Goal: Task Accomplishment & Management: Manage account settings

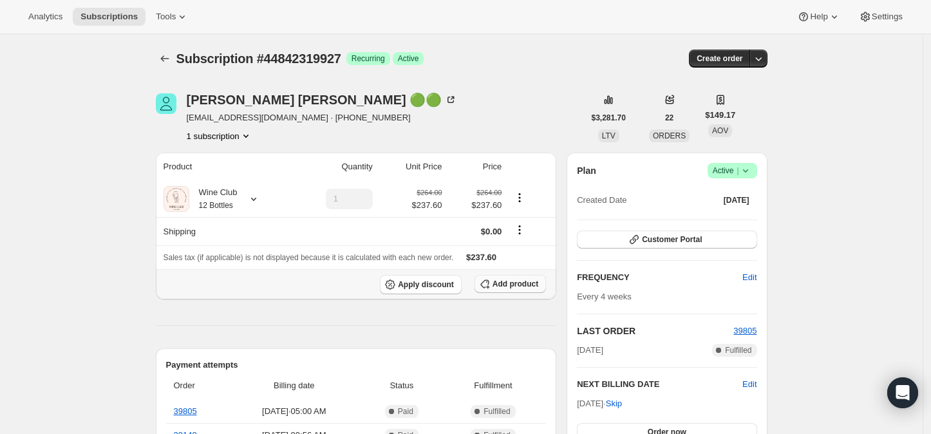
click at [519, 283] on span "Add product" at bounding box center [516, 284] width 46 height 10
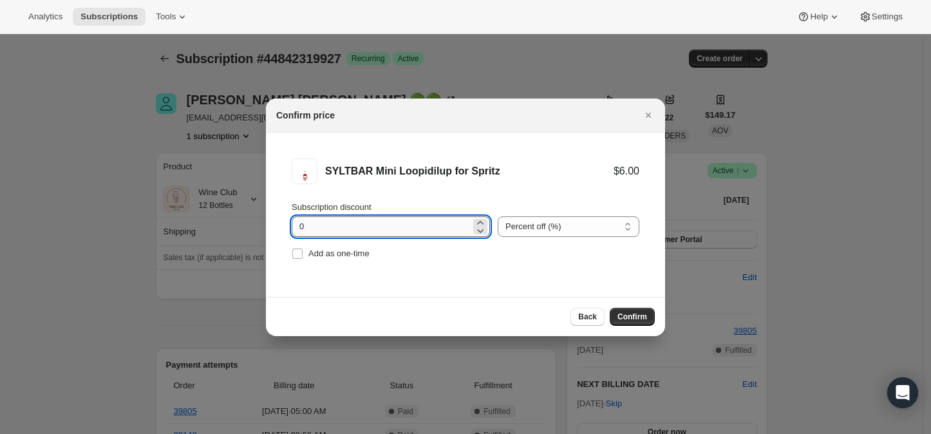
click at [440, 229] on input "0" at bounding box center [381, 226] width 179 height 21
type input "100"
click at [296, 252] on input "Add as one-time" at bounding box center [297, 254] width 10 height 10
checkbox input "true"
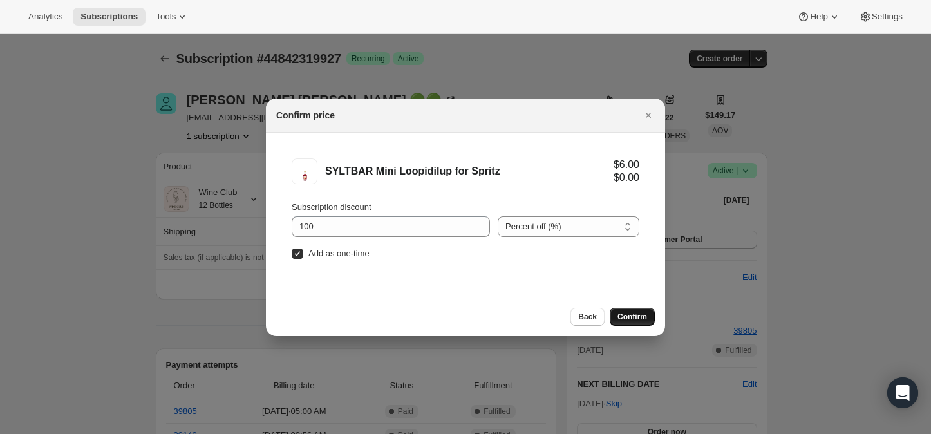
click at [618, 314] on span "Confirm" at bounding box center [632, 317] width 30 height 10
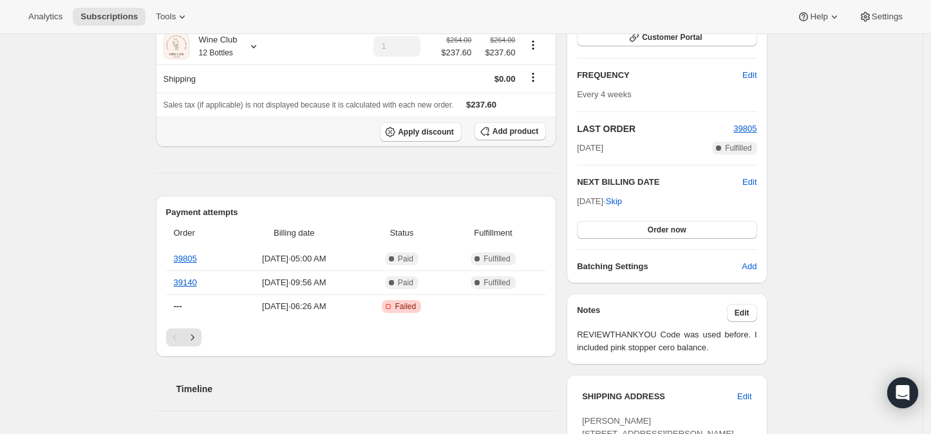
scroll to position [214, 0]
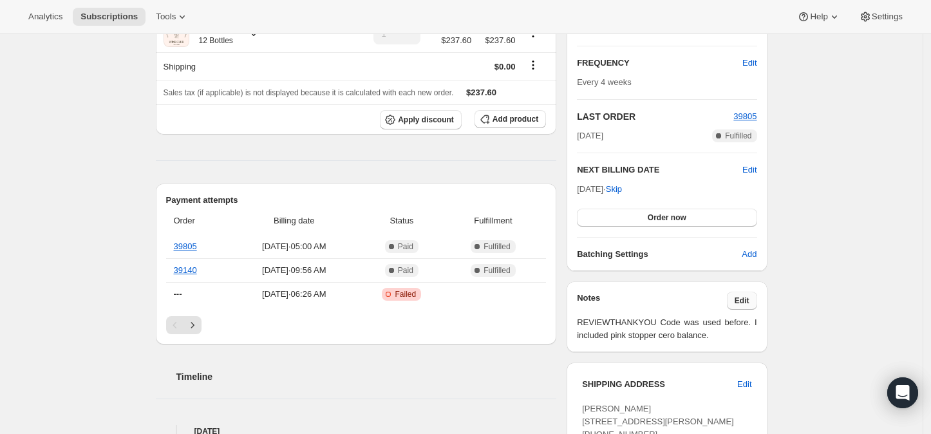
click at [744, 299] on span "Edit" at bounding box center [742, 301] width 15 height 10
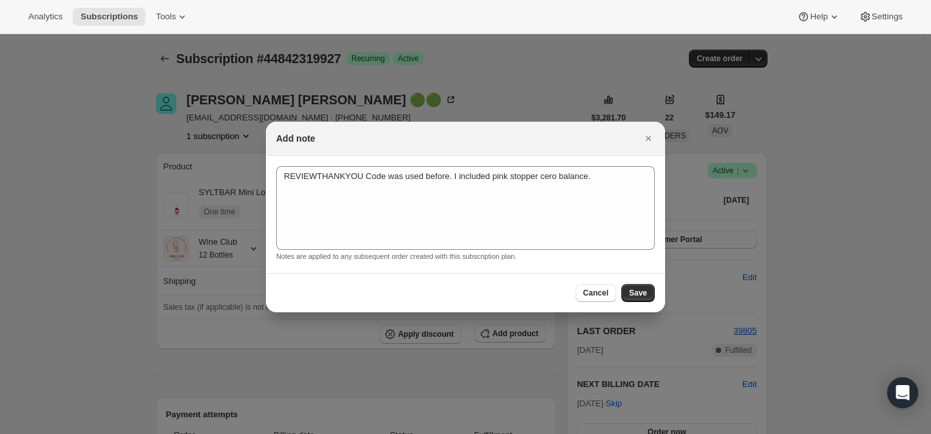
scroll to position [0, 0]
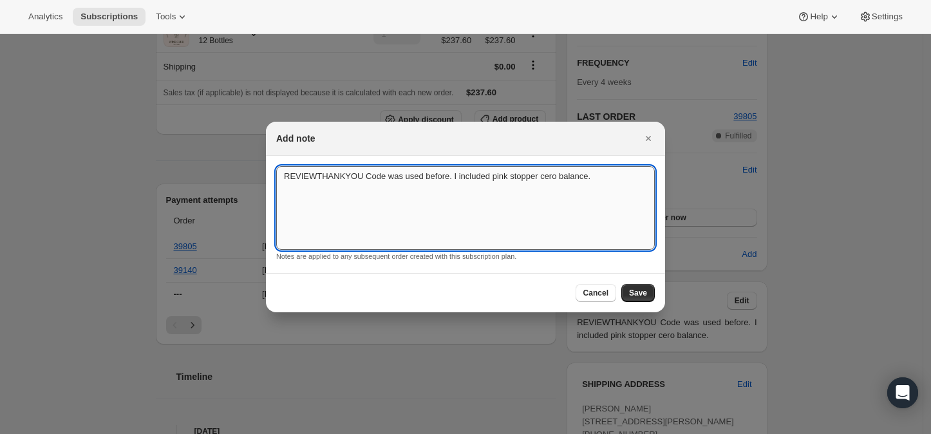
click at [296, 205] on textarea "REVIEWTHANKYOU Code was used before. I included pink stopper cero balance." at bounding box center [465, 208] width 379 height 84
click at [593, 185] on textarea "REVIEWTHANKYOU Code was used before. I included pink stopper cero balance." at bounding box center [465, 208] width 379 height 84
type textarea "REVIEWTHANKYOU Code was used before. I included pink stopper cero balance. THAN…"
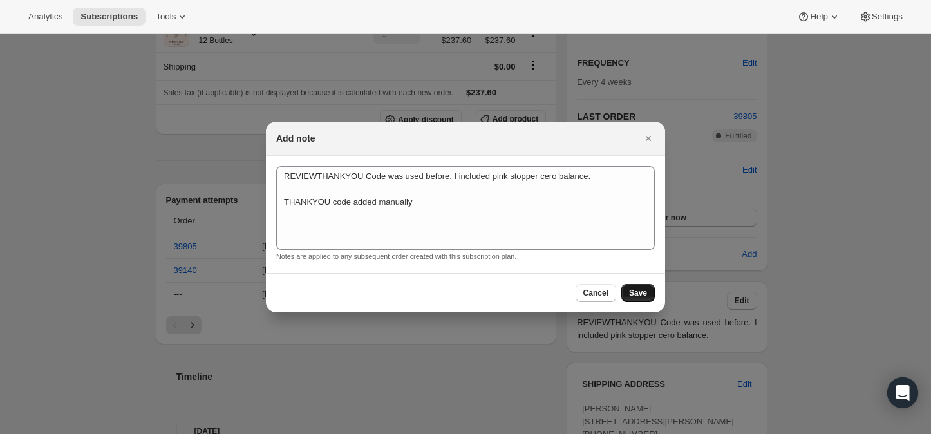
click at [634, 294] on span "Save" at bounding box center [638, 293] width 18 height 10
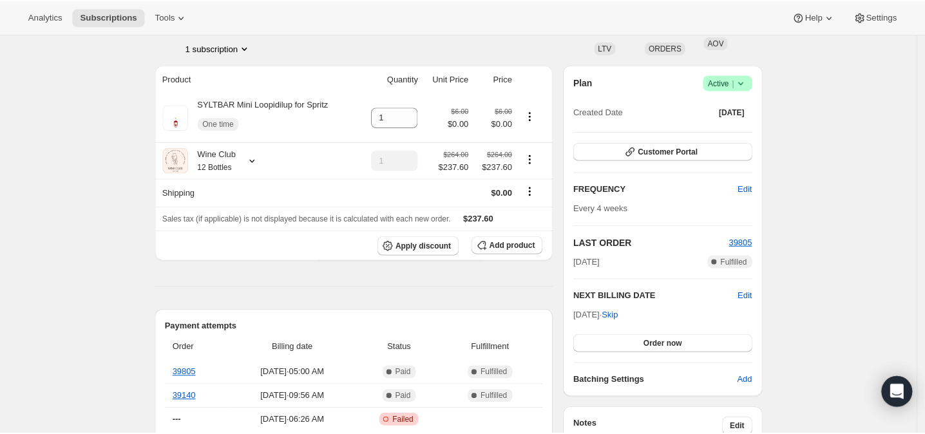
scroll to position [214, 0]
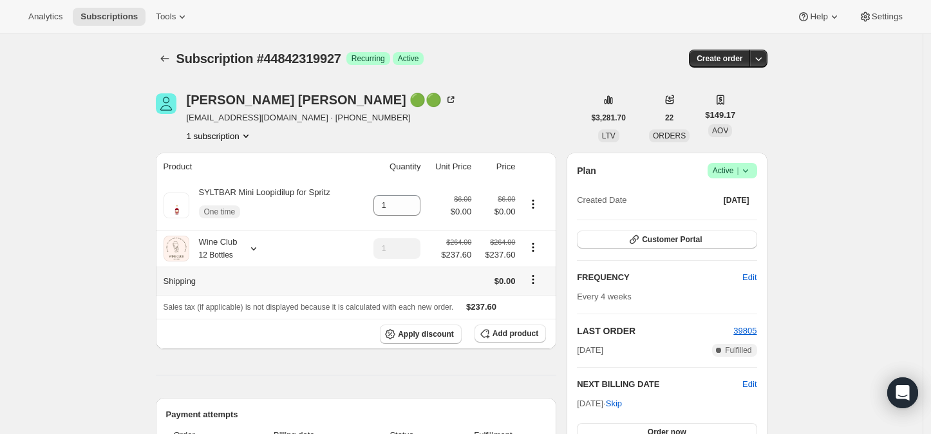
scroll to position [71, 0]
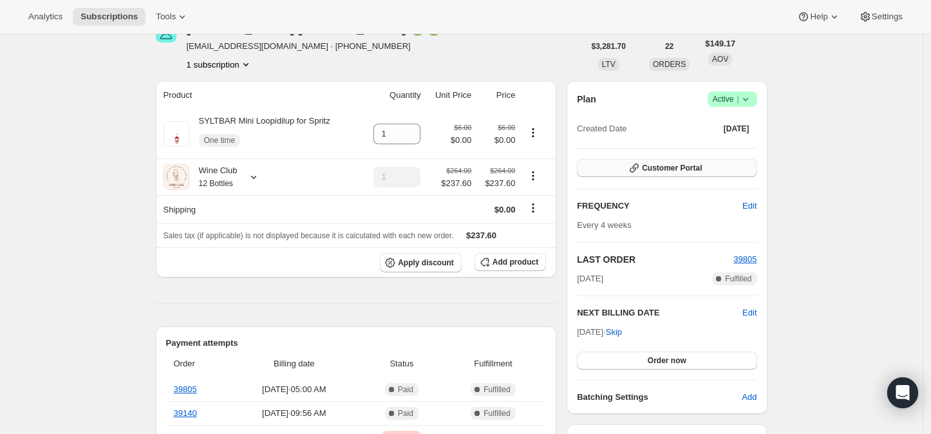
click at [664, 165] on span "Customer Portal" at bounding box center [672, 168] width 60 height 10
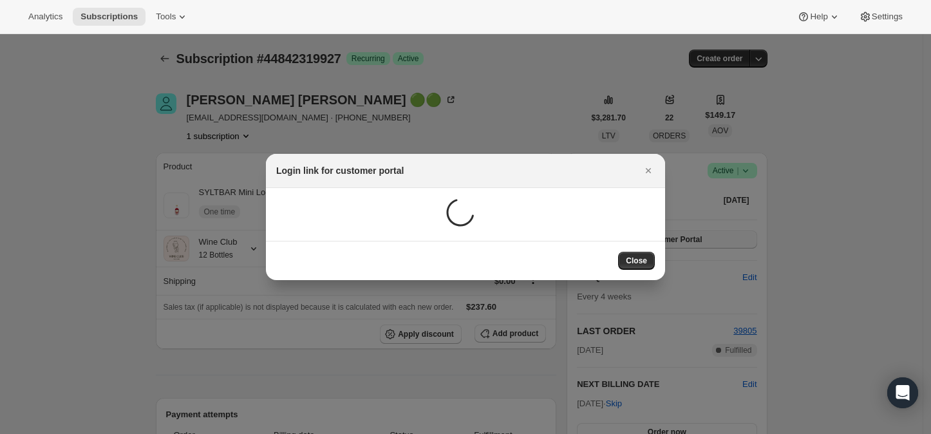
scroll to position [0, 0]
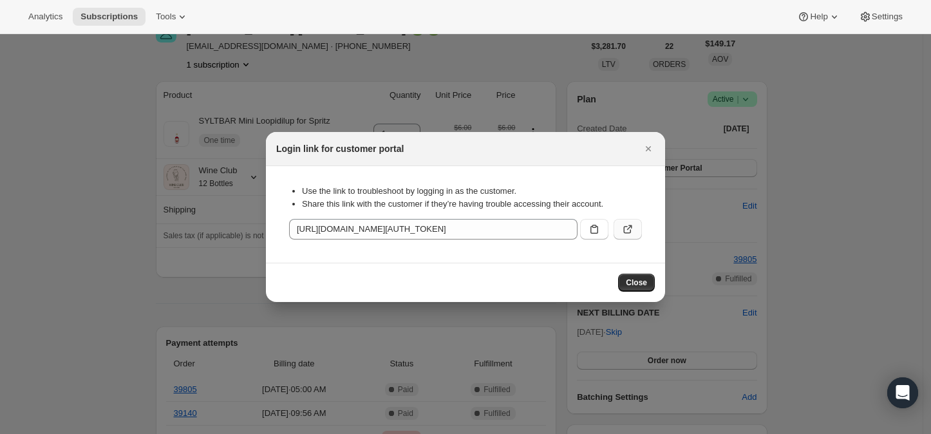
click at [625, 229] on icon ":r29:" at bounding box center [627, 229] width 13 height 13
click at [652, 149] on icon "Close" at bounding box center [648, 148] width 13 height 13
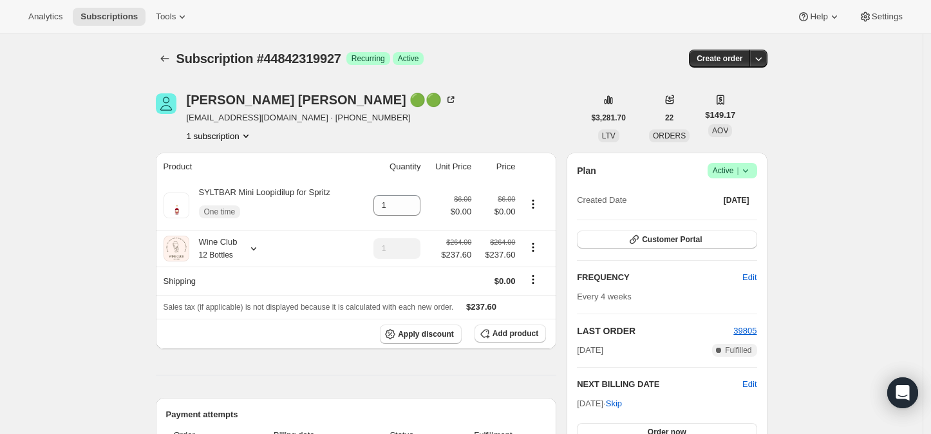
scroll to position [71, 0]
